Goal: Information Seeking & Learning: Learn about a topic

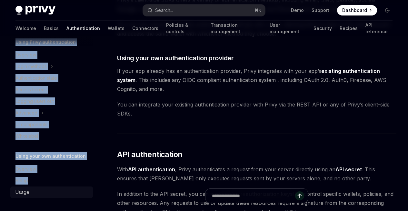
scroll to position [319, 0]
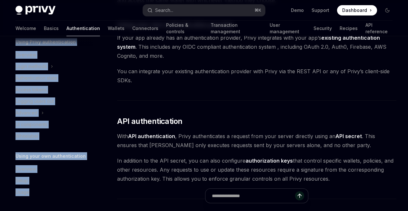
drag, startPoint x: 14, startPoint y: 60, endPoint x: 68, endPoint y: 198, distance: 148.8
click at [68, 198] on div "Overview Using Privy authentication Overview Login methods Authentication state…" at bounding box center [56, 123] width 93 height 175
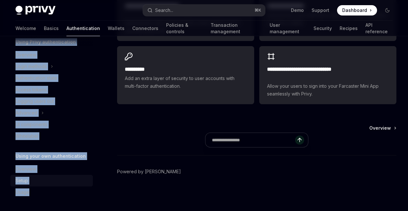
scroll to position [701, 0]
copy div "Using Privy authentication Overview Login methods Authentication state Access t…"
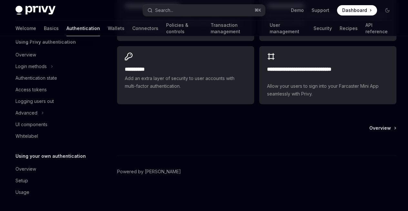
click at [164, 154] on div at bounding box center [256, 143] width 279 height 24
click at [41, 67] on div "Login methods" at bounding box center [30, 67] width 31 height 8
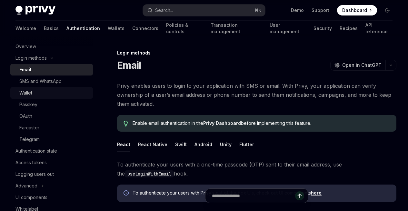
scroll to position [31, 0]
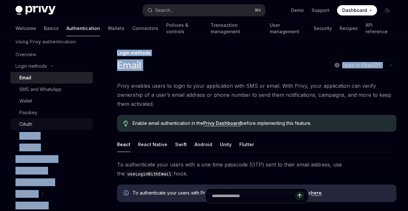
drag, startPoint x: 8, startPoint y: 81, endPoint x: 68, endPoint y: 127, distance: 75.2
click at [85, 129] on link "OAuth" at bounding box center [51, 124] width 83 height 12
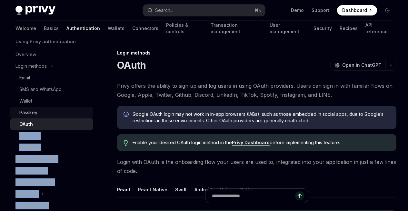
click at [25, 110] on div "Passkey" at bounding box center [28, 113] width 18 height 8
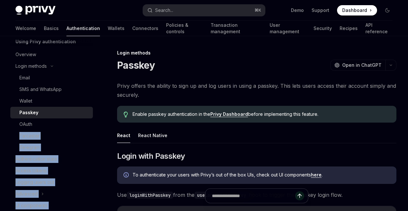
click at [22, 111] on div "Passkey" at bounding box center [28, 113] width 19 height 8
click at [20, 122] on div "OAuth" at bounding box center [25, 124] width 13 height 8
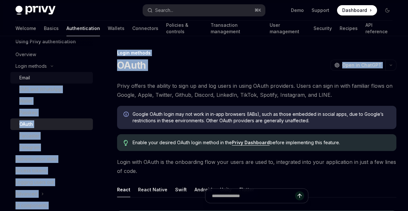
drag, startPoint x: 8, startPoint y: 75, endPoint x: 32, endPoint y: 77, distance: 24.3
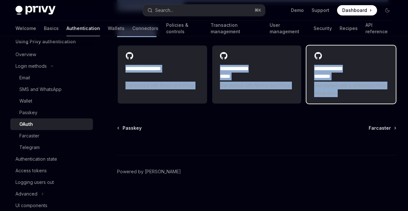
scroll to position [1512, 0]
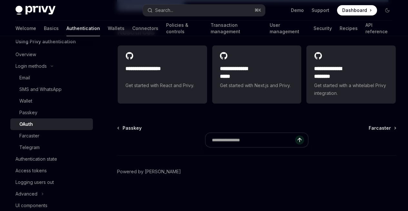
drag, startPoint x: 115, startPoint y: 58, endPoint x: 249, endPoint y: 74, distance: 134.7
copy div "LOrem IpsuMD Sita co AdipISC ElitSE Doei te InciDID Utlab etdolo mag aliquae ad…"
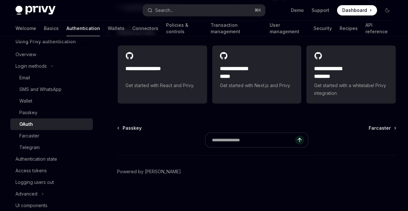
click at [213, 37] on h2 "​ Resources" at bounding box center [256, 32] width 279 height 10
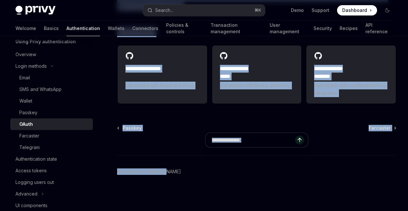
scroll to position [1589, 0]
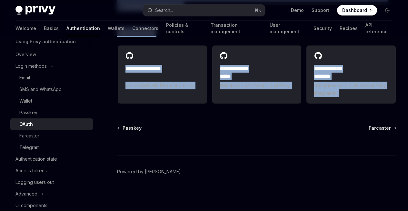
copy div "LOrem IpsuMD Sita co AdipISC ElitSE Doei te InciDID Utlab etdolo mag aliquae ad…"
drag, startPoint x: 117, startPoint y: 60, endPoint x: 196, endPoint y: 114, distance: 95.6
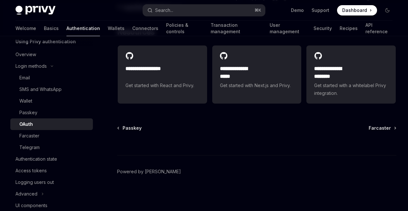
drag, startPoint x: 217, startPoint y: 127, endPoint x: 187, endPoint y: 124, distance: 29.5
click at [217, 127] on div "Passkey Farcaster" at bounding box center [256, 128] width 279 height 6
click at [74, 31] on div "Welcome Basics Authentication Wallets Connectors Policies & controls Transactio…" at bounding box center [203, 28] width 377 height 15
click at [108, 31] on link "Wallets" at bounding box center [116, 28] width 17 height 15
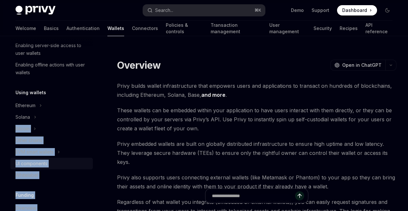
scroll to position [146, 0]
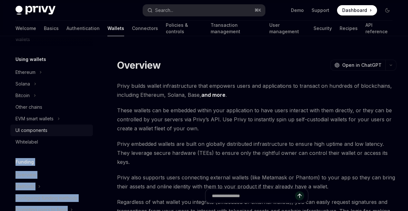
drag, startPoint x: 7, startPoint y: 52, endPoint x: 59, endPoint y: 134, distance: 96.9
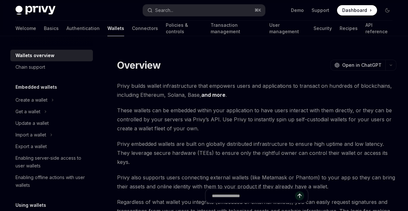
click at [93, 57] on div "Wallets overview Chain support Embedded wallets Create a wallet Get a wallet Up…" at bounding box center [56, 123] width 93 height 175
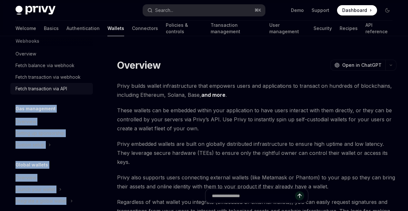
drag, startPoint x: 9, startPoint y: 48, endPoint x: 64, endPoint y: 94, distance: 71.1
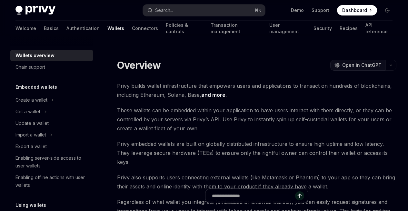
click at [330, 67] on button "OpenAI Open in ChatGPT" at bounding box center [357, 65] width 55 height 11
click at [75, 41] on div at bounding box center [51, 41] width 83 height 10
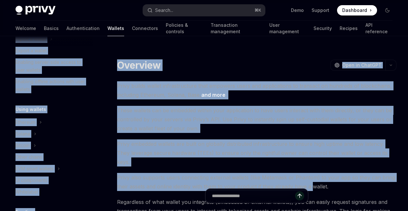
scroll to position [343, 0]
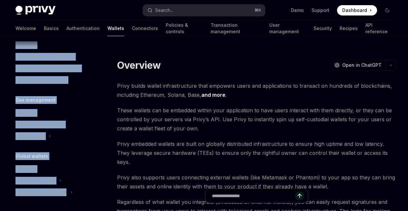
drag, startPoint x: 12, startPoint y: 45, endPoint x: 17, endPoint y: 199, distance: 153.9
click at [17, 199] on div "Wallets overview Chain support Embedded wallets Create a wallet Get a wallet Up…" at bounding box center [56, 123] width 93 height 175
copy div "Wallets overview Chain support Embedded wallets Create a wallet Get a wallet Up…"
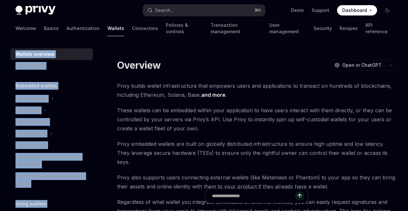
scroll to position [104, 0]
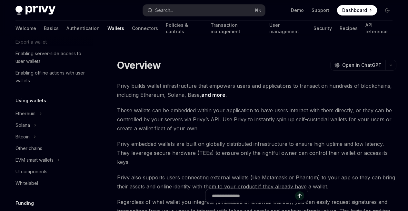
click at [234, 56] on div at bounding box center [256, 53] width 279 height 6
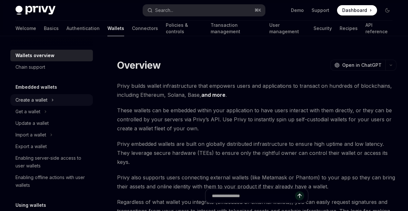
click at [43, 101] on div "Create a wallet" at bounding box center [31, 100] width 32 height 8
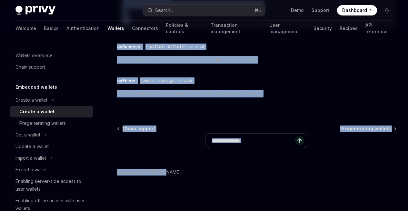
scroll to position [638, 0]
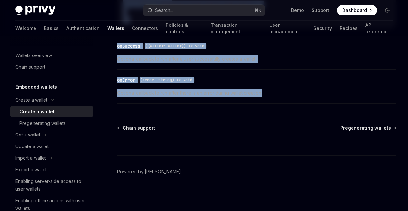
drag, startPoint x: 114, startPoint y: 52, endPoint x: 208, endPoint y: 99, distance: 105.5
copy div "Create a wallet Create a wallet OpenAI Open in ChatGPT OpenAI Open in ChatGPT P…"
click at [42, 124] on div "Pregenerating wallets" at bounding box center [42, 123] width 46 height 8
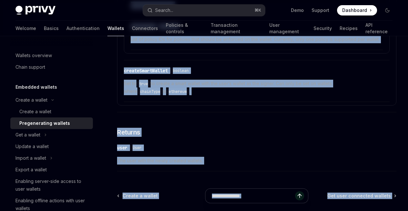
scroll to position [1294, 0]
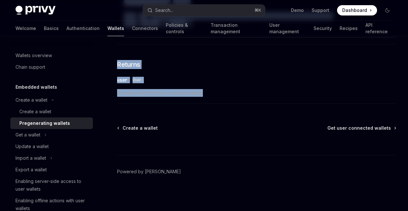
drag, startPoint x: 118, startPoint y: 60, endPoint x: 212, endPoint y: 102, distance: 103.3
copy div "Loremipsumdol sitamet ConsEC Adip el SeddOEI TempOR Inci ut LaboREE Dolo Magna,…"
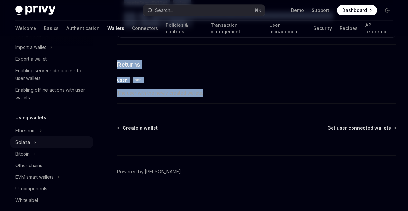
scroll to position [119, 0]
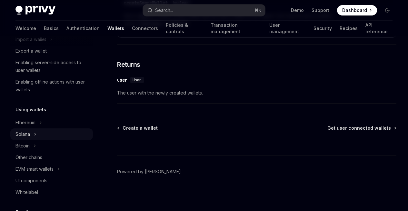
click at [35, 134] on icon at bounding box center [35, 134] width 1 height 2
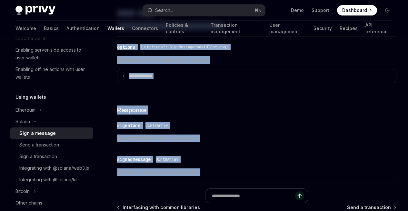
scroll to position [585, 0]
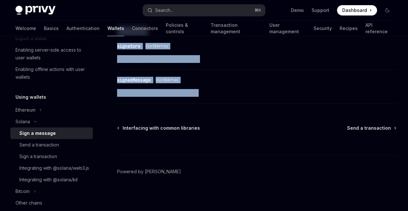
drag, startPoint x: 112, startPoint y: 53, endPoint x: 201, endPoint y: 100, distance: 100.8
copy div "Loremi Dolo s ametcon AdipIS Elit se DoeiUSM TempOR Inci ut LaboREE Dolor Magna…"
click at [39, 148] on div "Send a transaction" at bounding box center [39, 145] width 40 height 8
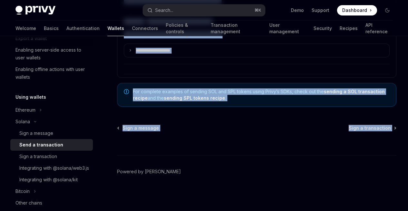
scroll to position [1777, 0]
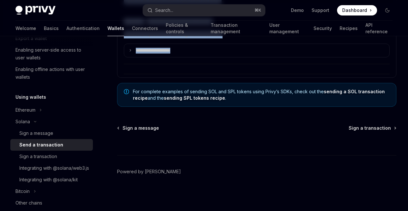
drag, startPoint x: 113, startPoint y: 64, endPoint x: 219, endPoint y: 51, distance: 106.8
copy div "Lore i dolorsitame ConsEC Adip el SeddOEI TempOR Inci ut LaboREE Do magnaal eni…"
click at [44, 158] on div "Sign a transaction" at bounding box center [38, 156] width 38 height 8
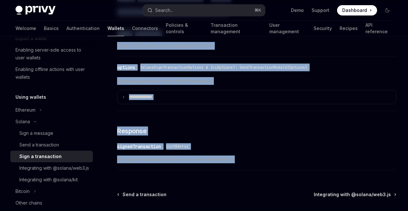
scroll to position [689, 0]
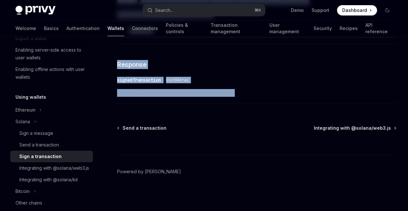
drag, startPoint x: 117, startPoint y: 62, endPoint x: 241, endPoint y: 89, distance: 127.4
copy div "Lore i dolorsitame ConsEC Adip el SeddOEI TempOR Inci ut LaboREE Do magnaal eni…"
click at [31, 171] on div "Integrating with @solana/web3.js" at bounding box center [54, 168] width 70 height 8
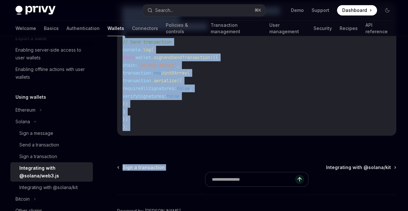
scroll to position [307, 0]
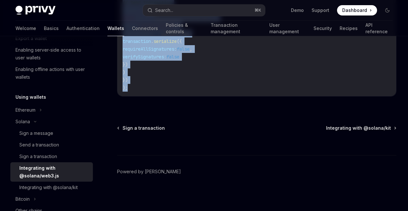
drag, startPoint x: 111, startPoint y: 60, endPoint x: 225, endPoint y: 101, distance: 120.6
copy div "Loremipsumd sita @consec/adi4.el SeddOE Temp in UtlaBOR EtdoLO Magn al EnimADM …"
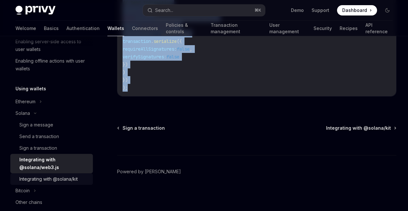
click at [54, 176] on div "Integrating with @solana/kit" at bounding box center [48, 179] width 58 height 8
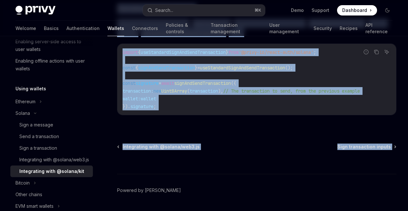
scroll to position [677, 0]
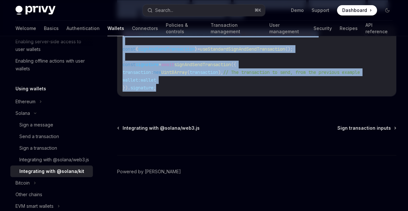
drag, startPoint x: 111, startPoint y: 59, endPoint x: 239, endPoint y: 96, distance: 133.5
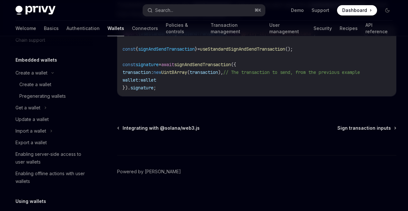
drag, startPoint x: 225, startPoint y: 191, endPoint x: 212, endPoint y: 181, distance: 16.8
click at [225, 191] on footer "Powered by [PERSON_NAME]" at bounding box center [256, 183] width 279 height 56
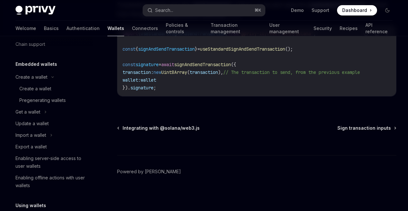
scroll to position [0, 0]
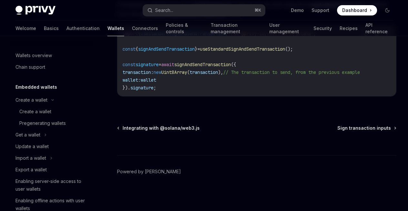
click at [41, 9] on img at bounding box center [35, 10] width 40 height 9
type textarea "*"
